Goal: Information Seeking & Learning: Learn about a topic

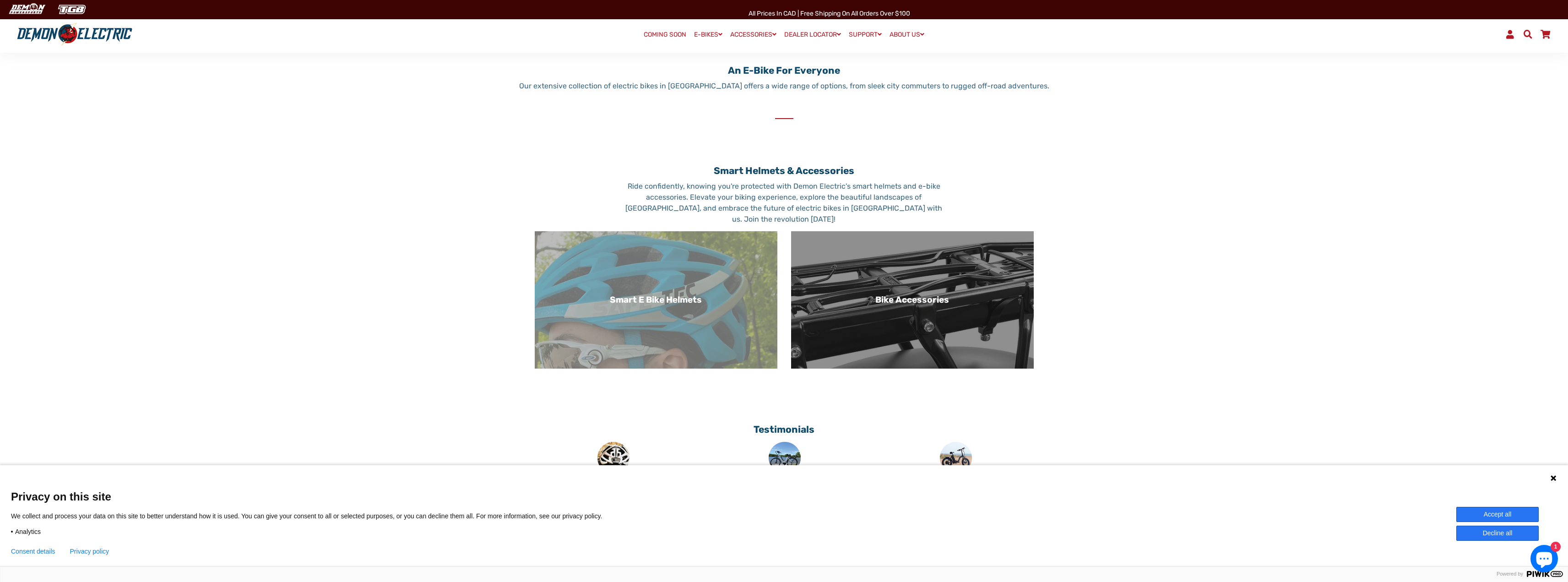
scroll to position [549, 0]
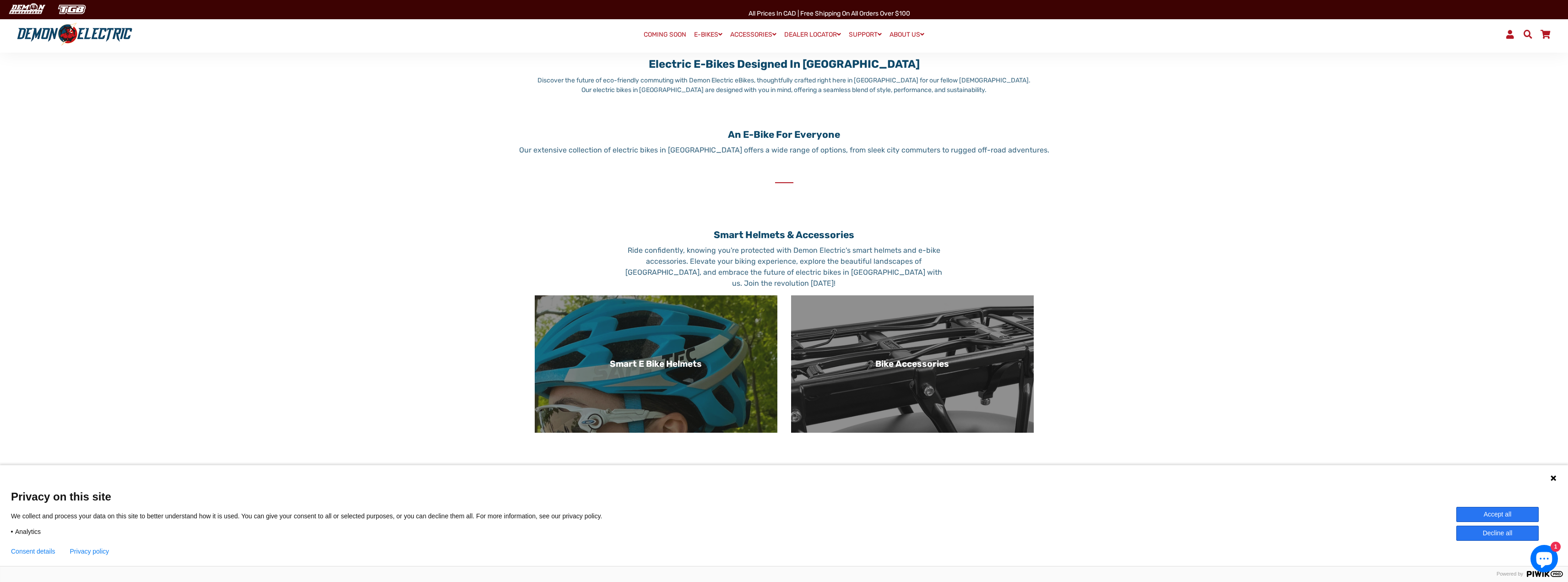
click at [656, 372] on div "Smart E Bike Helmets" at bounding box center [656, 364] width 243 height 137
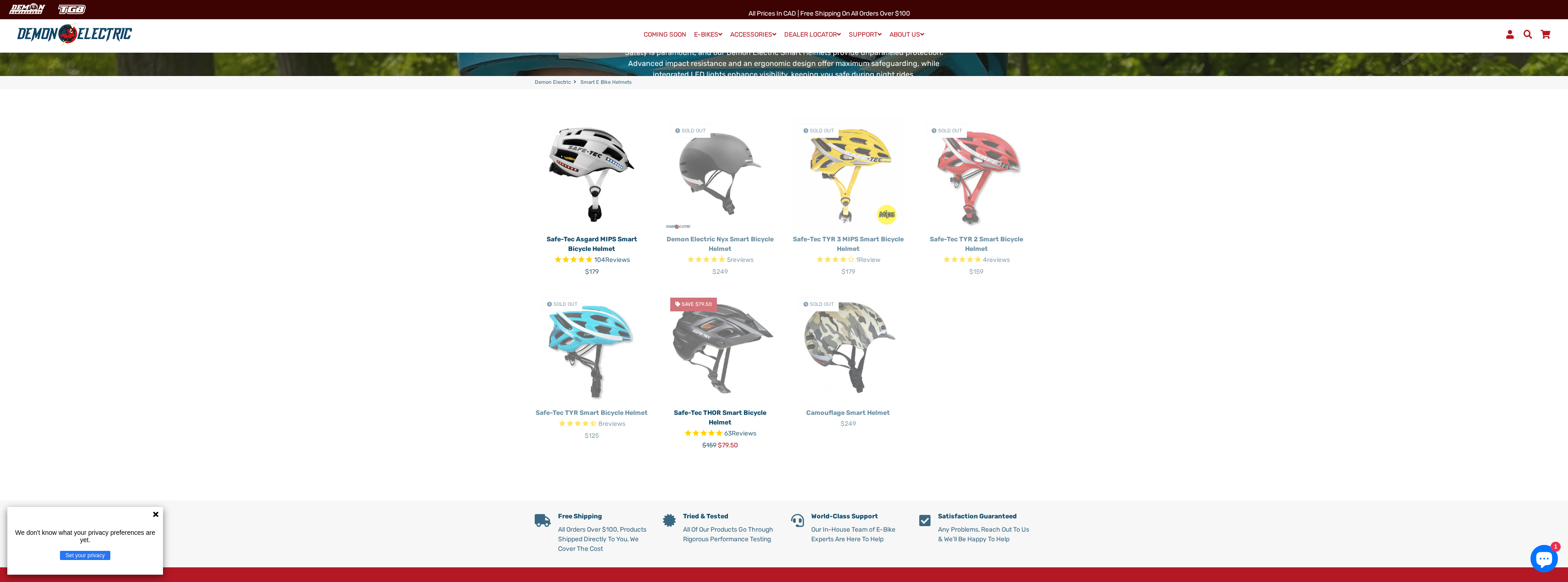
scroll to position [229, 0]
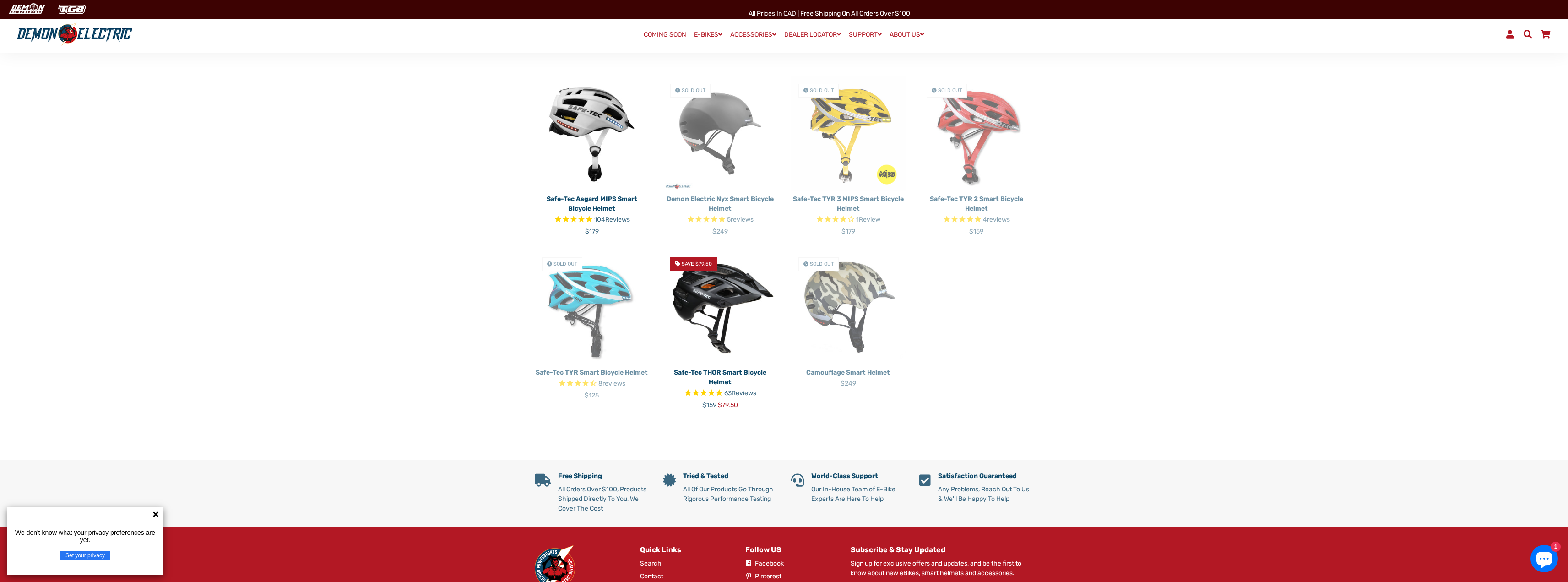
click at [577, 126] on img at bounding box center [592, 134] width 115 height 115
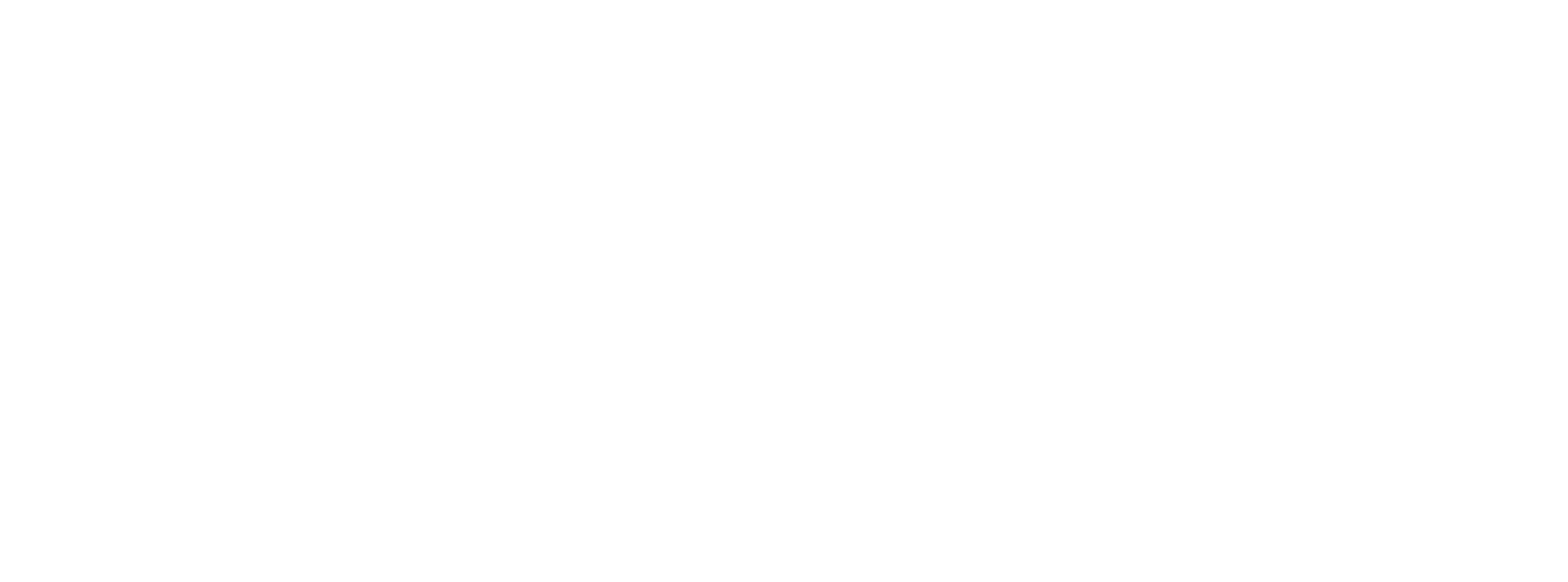
select select "******"
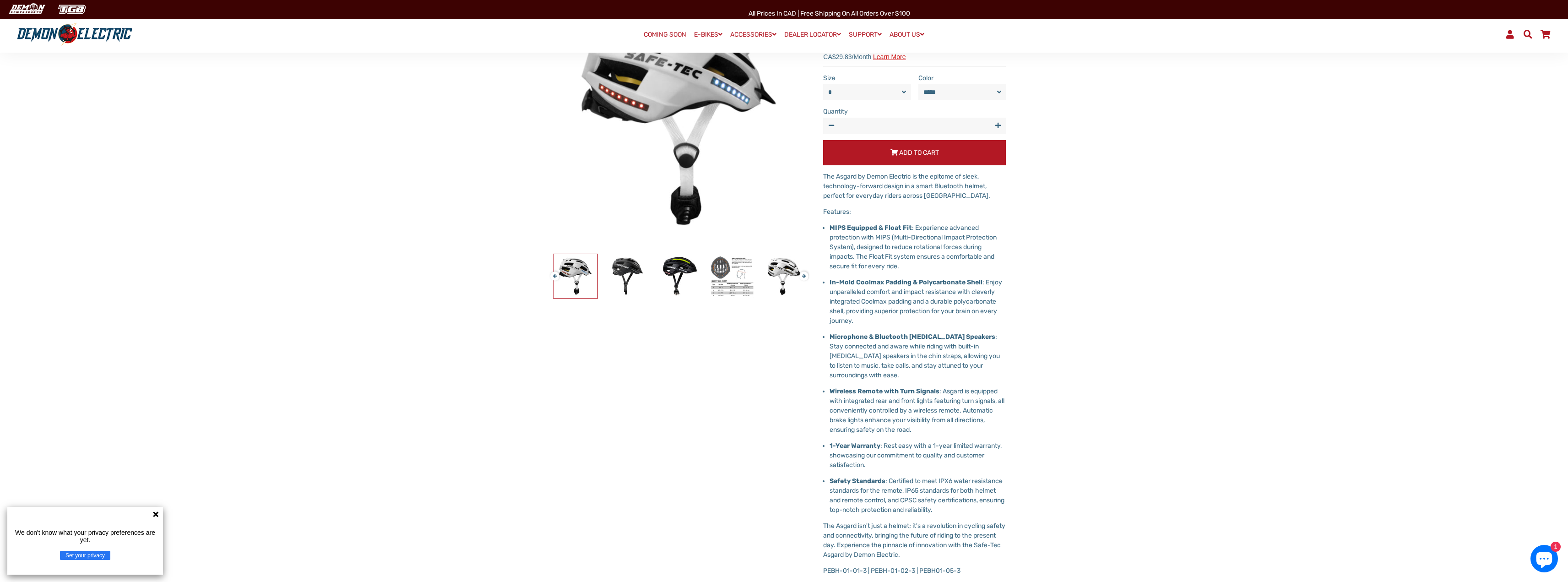
scroll to position [229, 0]
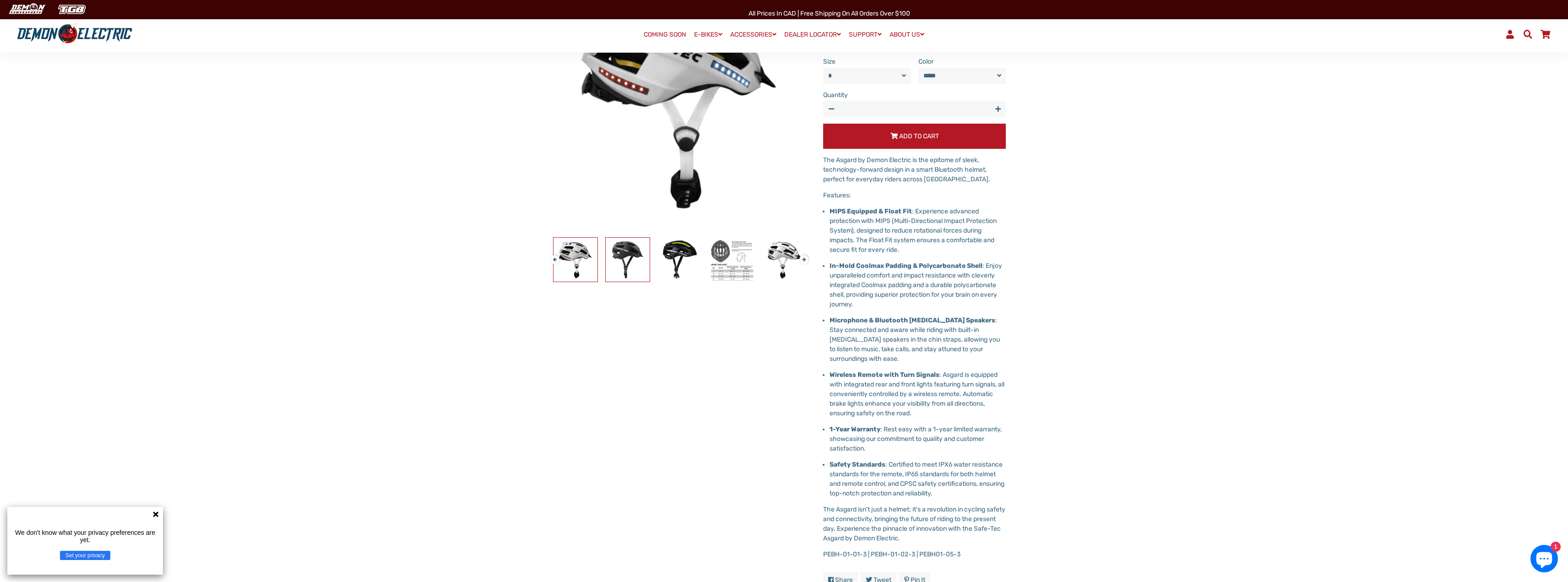
click at [634, 254] on img at bounding box center [627, 259] width 44 height 44
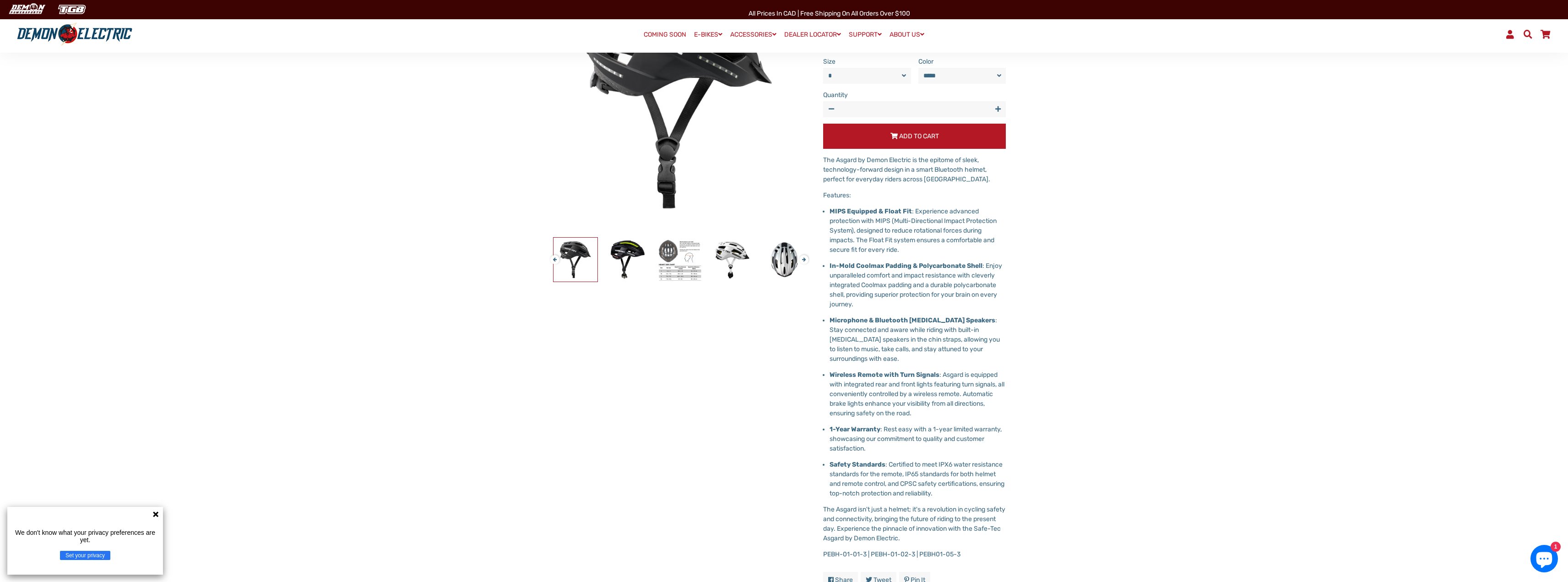
click at [654, 262] on div at bounding box center [1045, 259] width 1618 height 45
click at [669, 269] on img at bounding box center [680, 259] width 44 height 44
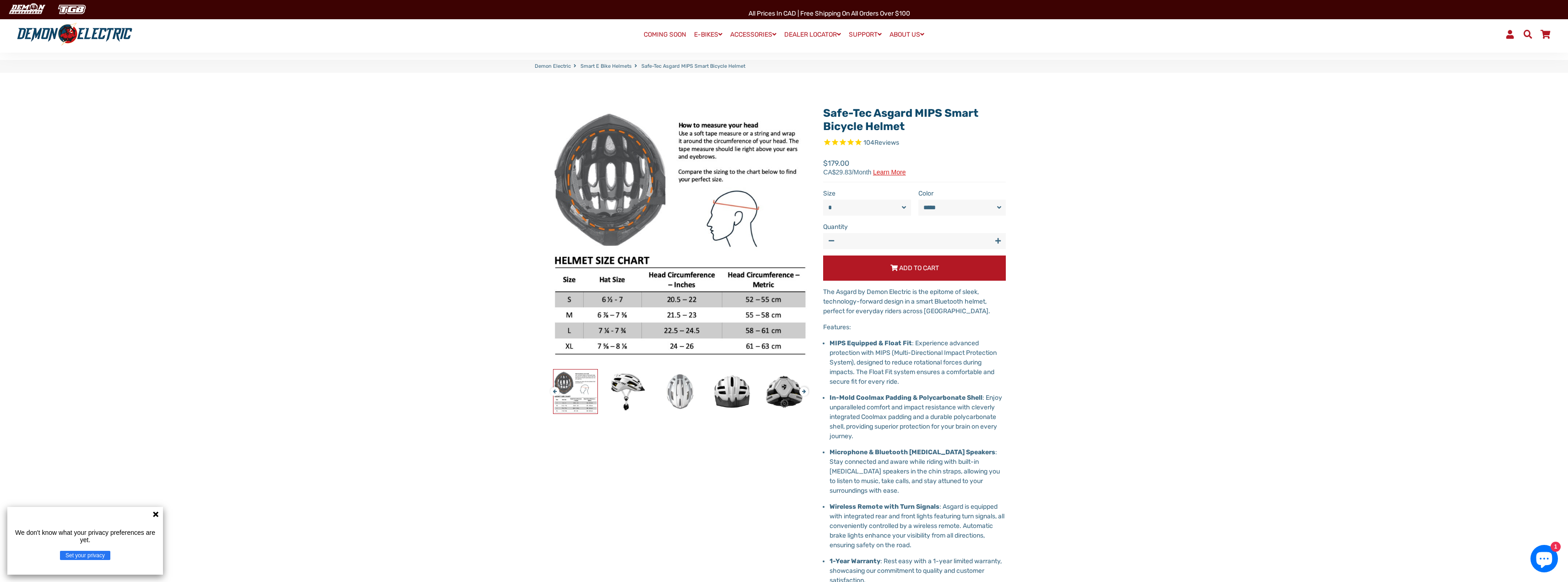
scroll to position [92, 0]
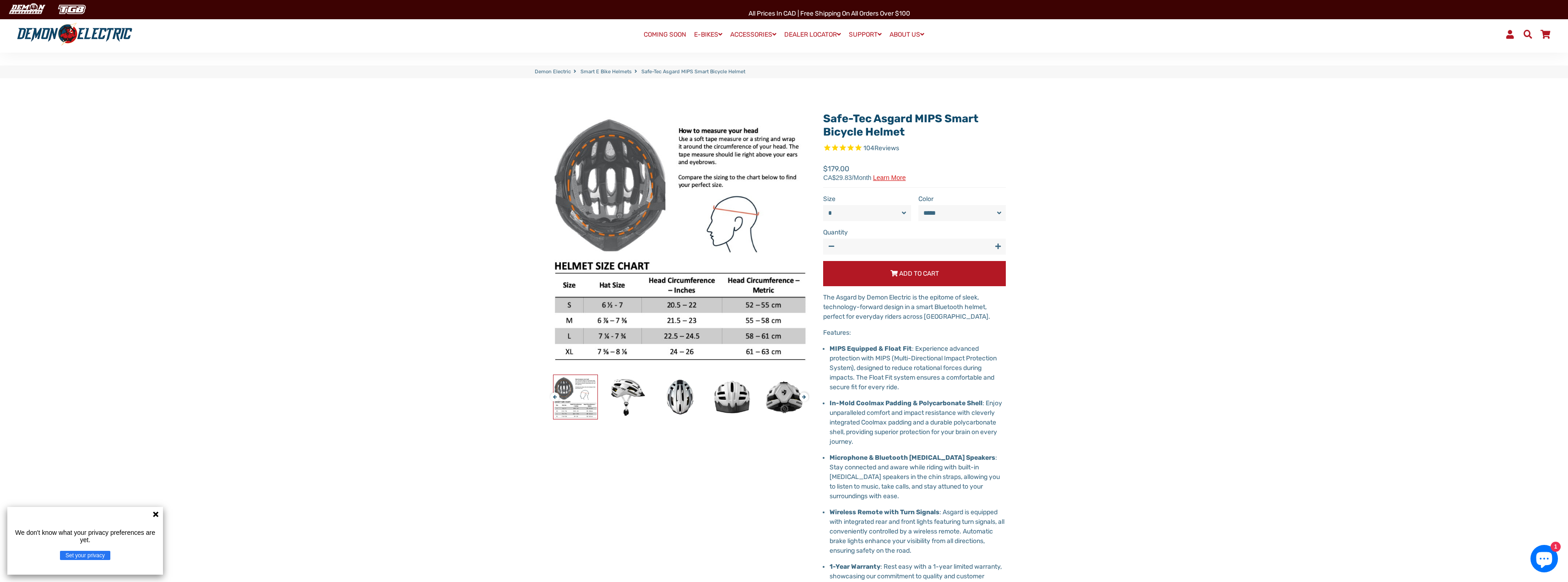
click at [805, 395] on button "Next" at bounding box center [802, 393] width 6 height 10
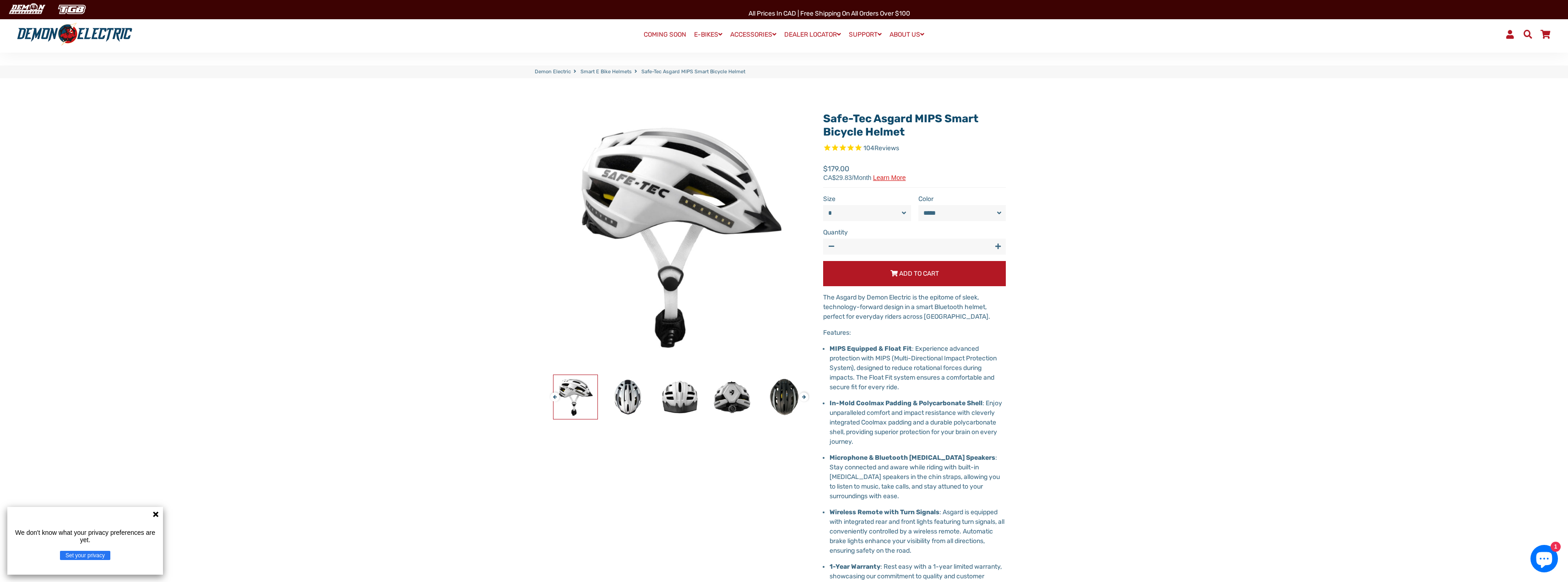
click at [805, 395] on button "Next" at bounding box center [802, 393] width 6 height 10
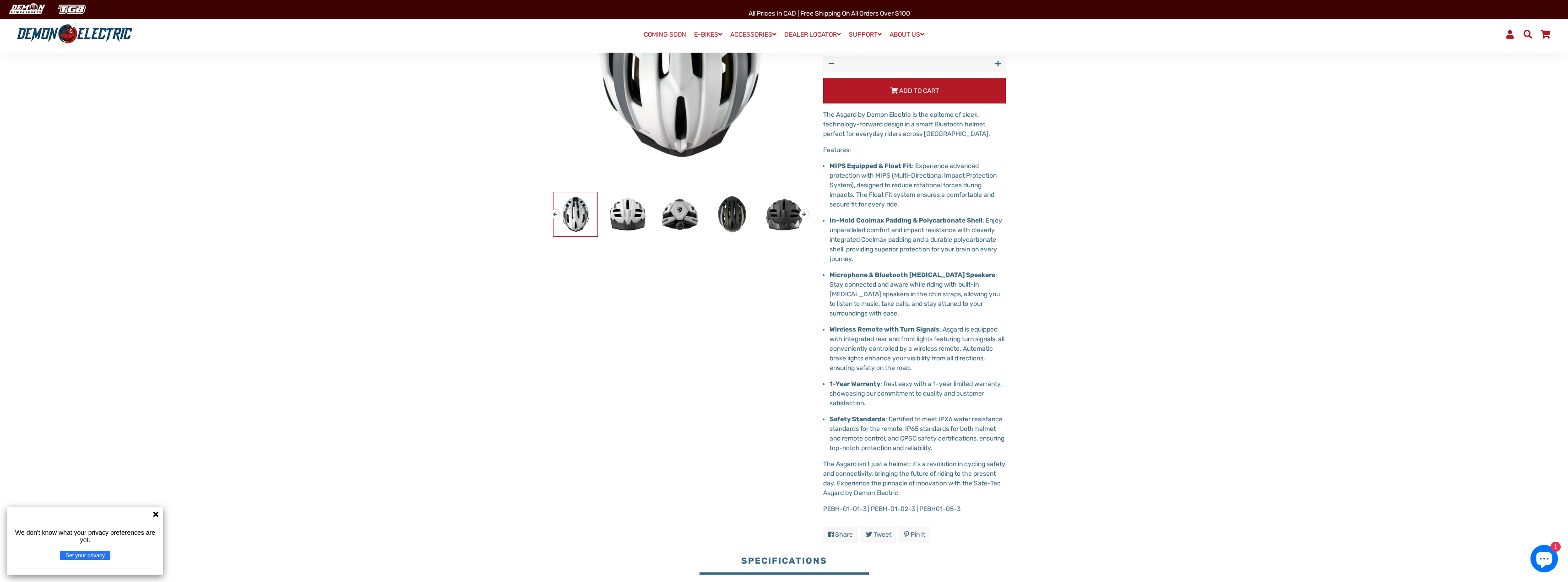
scroll to position [275, 0]
click at [655, 31] on link "COMING SOON" at bounding box center [665, 34] width 49 height 13
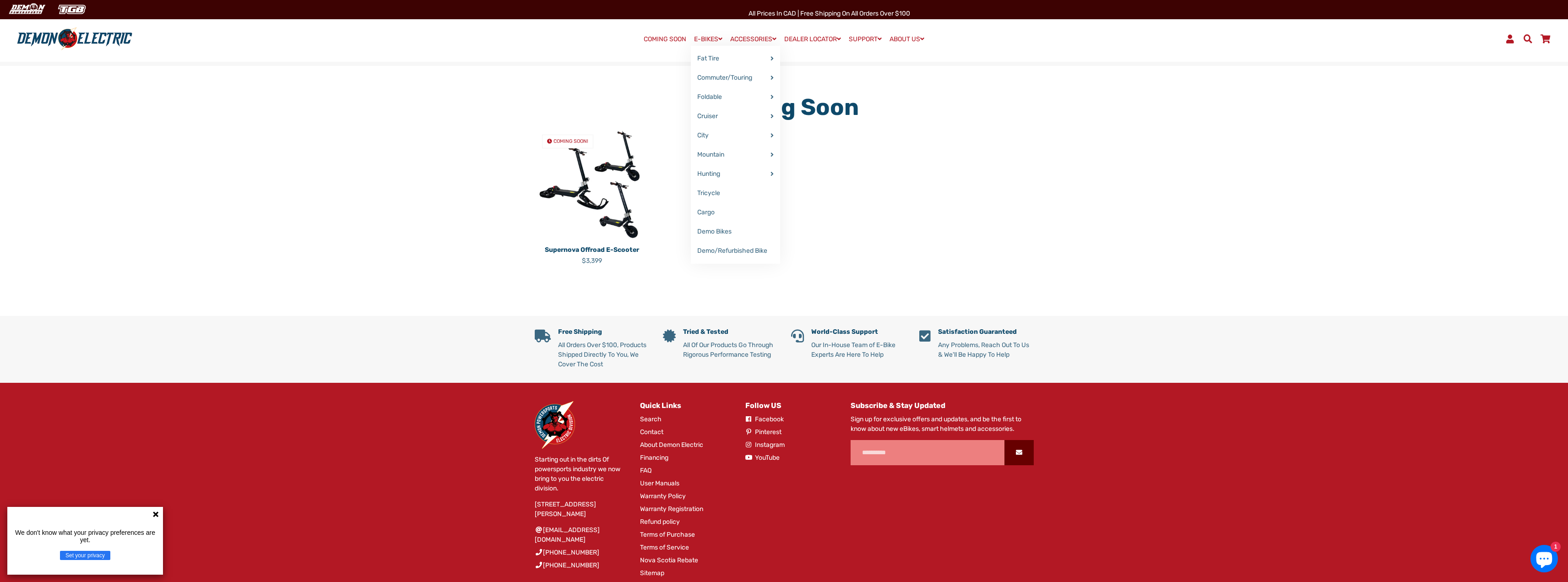
click at [699, 39] on link "E-BIKES" at bounding box center [708, 39] width 35 height 14
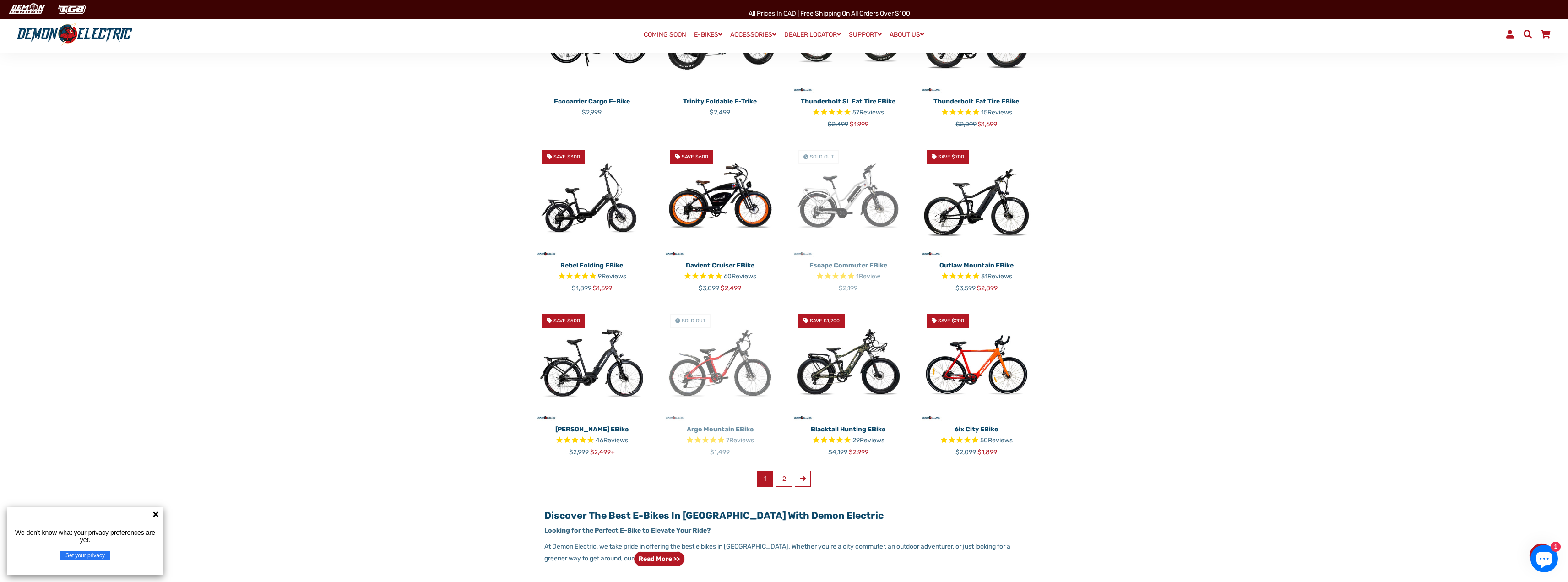
scroll to position [183, 0]
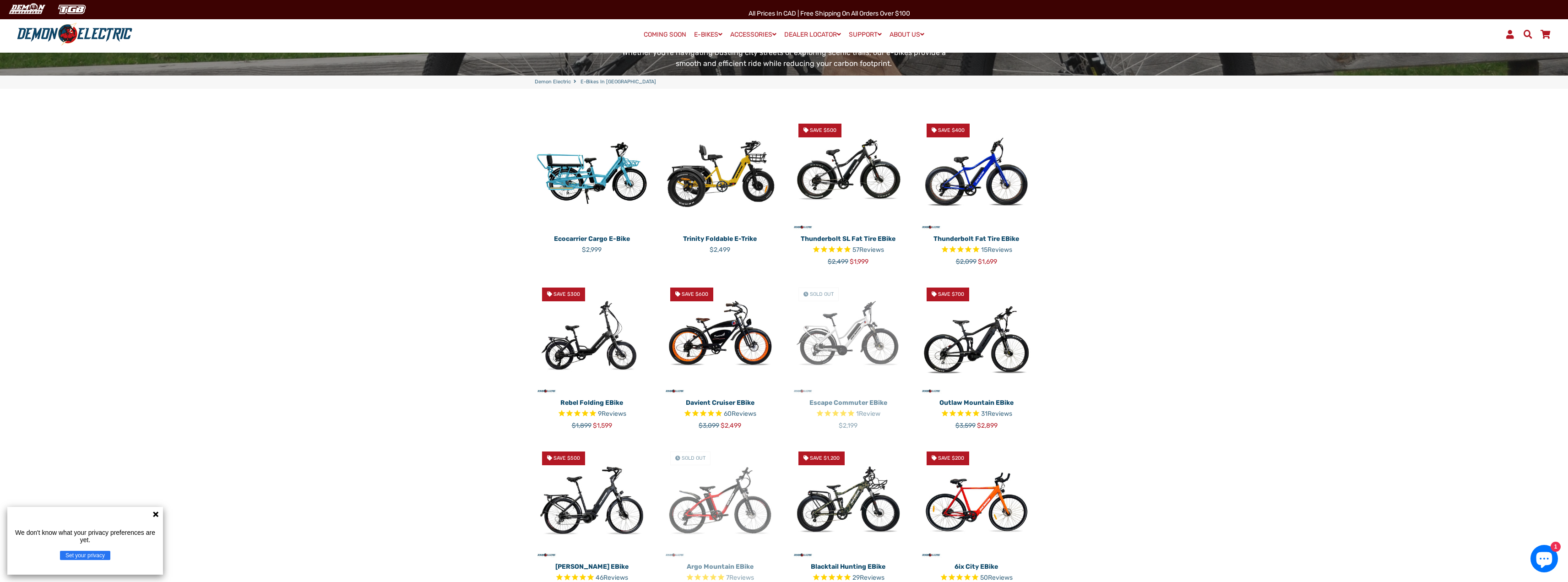
click at [600, 184] on img at bounding box center [592, 174] width 115 height 115
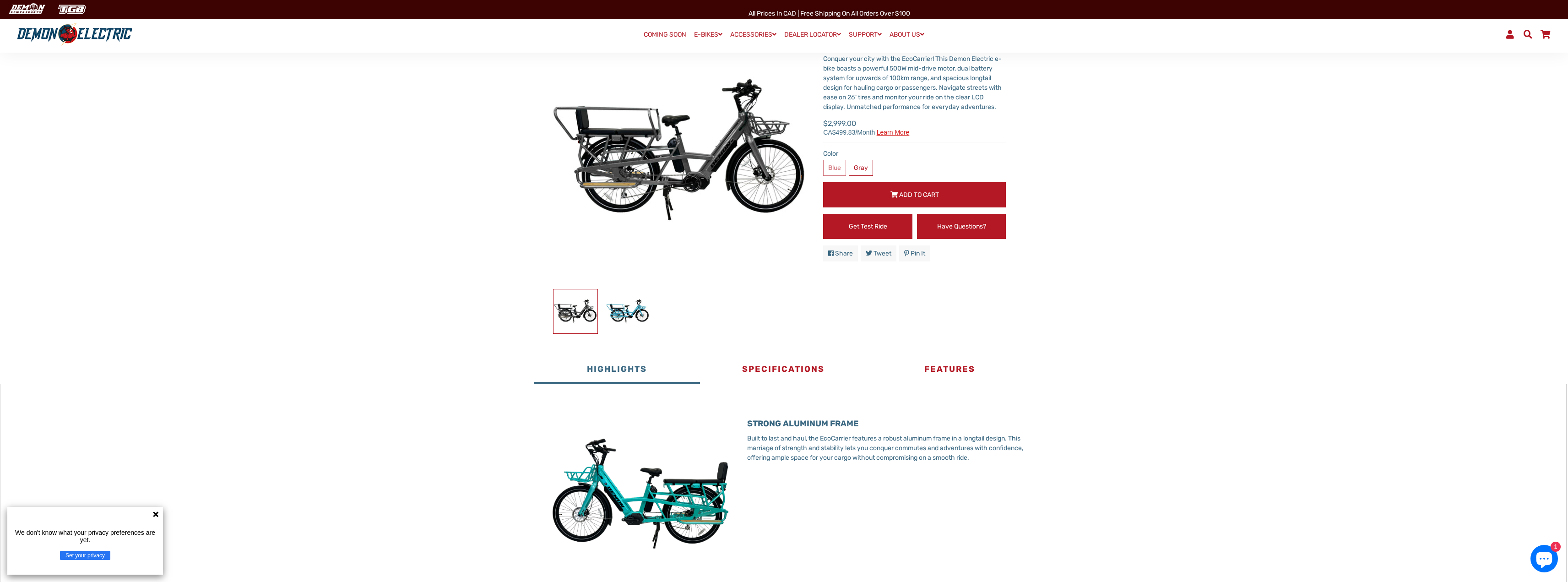
scroll to position [92, 0]
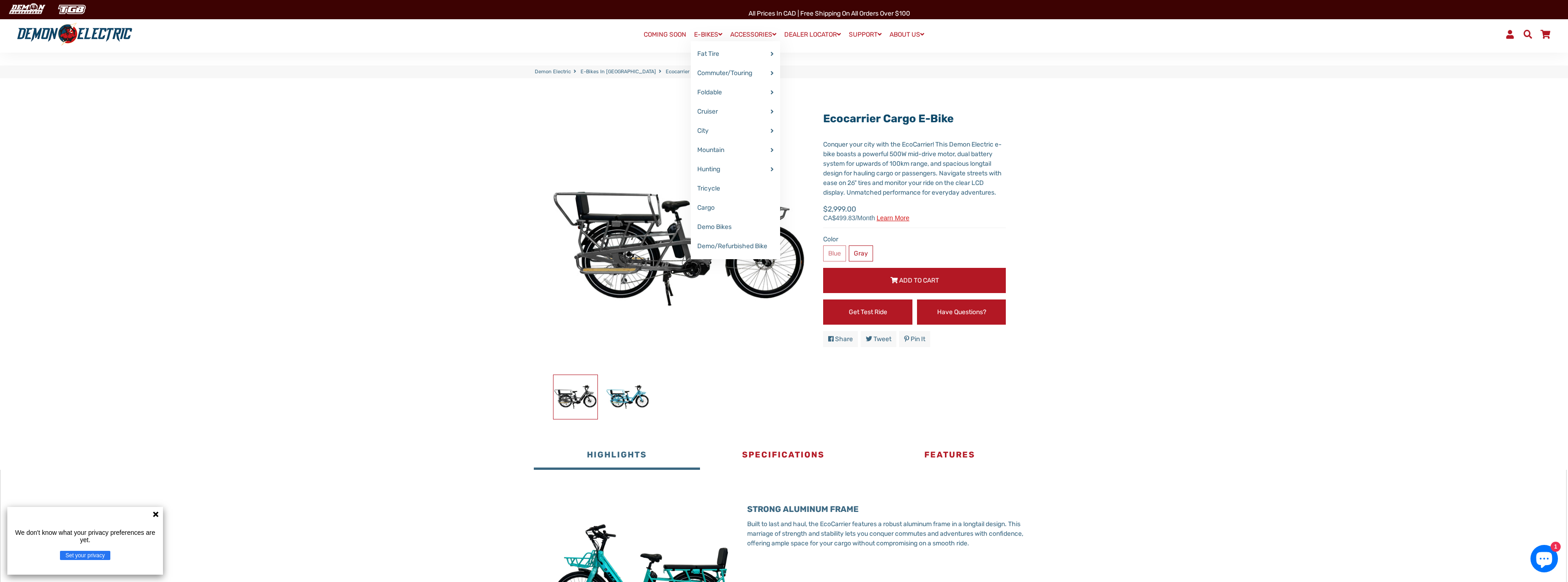
click at [699, 33] on link "E-BIKES" at bounding box center [708, 34] width 35 height 14
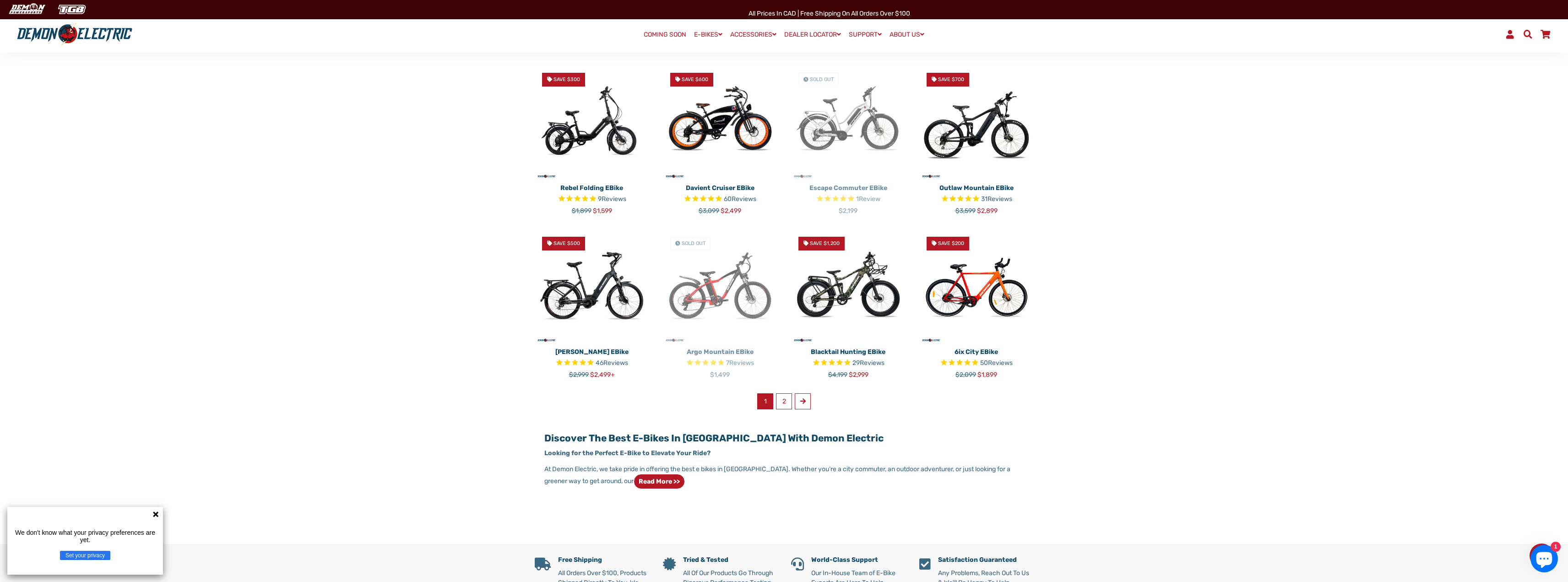
scroll to position [504, 0]
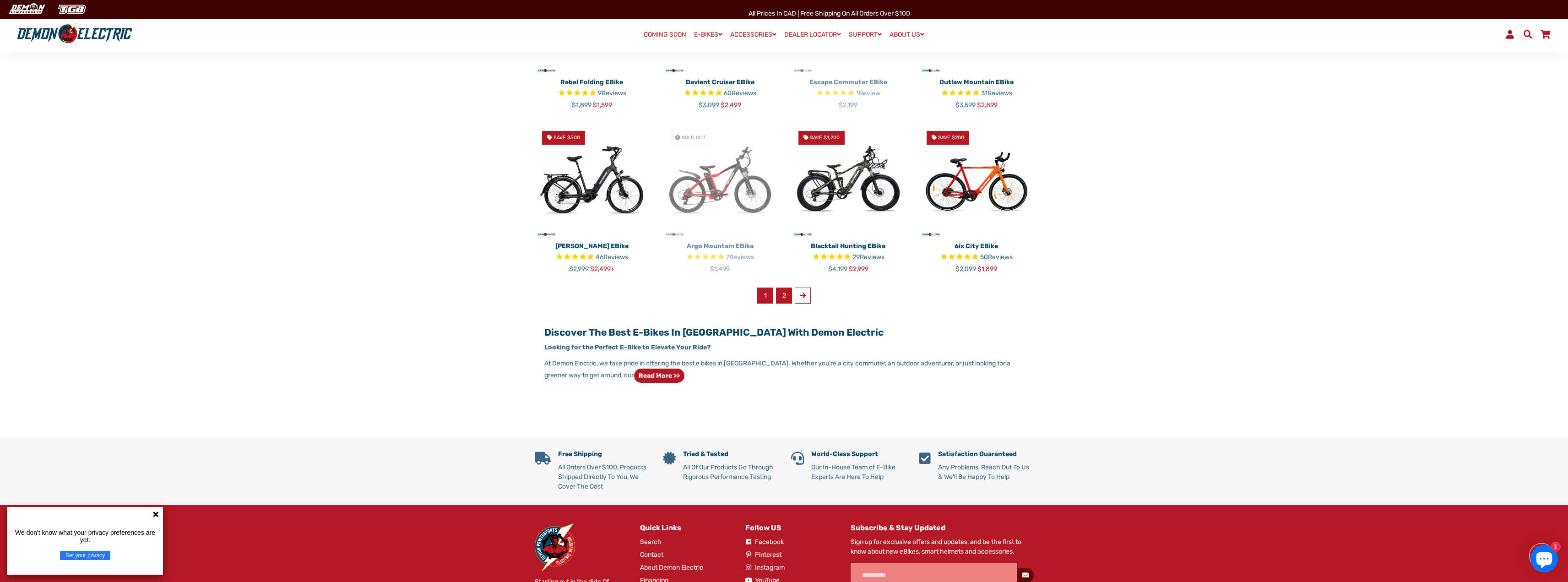
click at [789, 299] on link "2" at bounding box center [784, 296] width 16 height 16
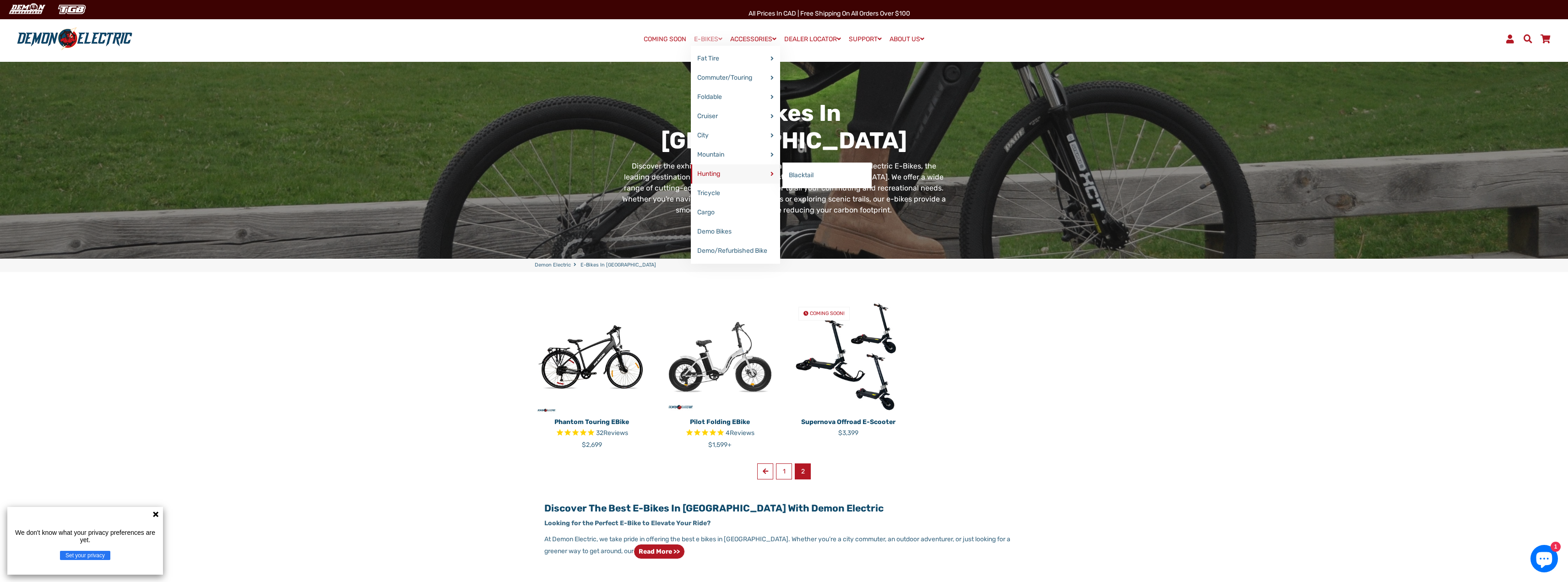
click at [712, 182] on link "Hunting" at bounding box center [735, 174] width 89 height 19
